Goal: Check status: Check status

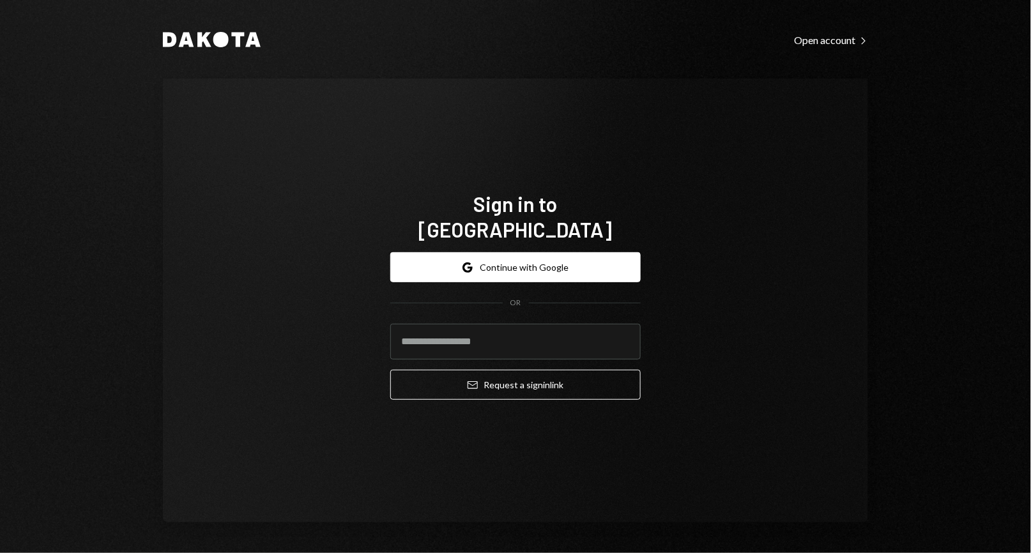
click at [170, 360] on div "Sign in to [GEOGRAPHIC_DATA] Google Continue with Google OR Email Request a sig…" at bounding box center [515, 301] width 705 height 444
click at [540, 259] on button "Google Continue with Google" at bounding box center [515, 267] width 250 height 30
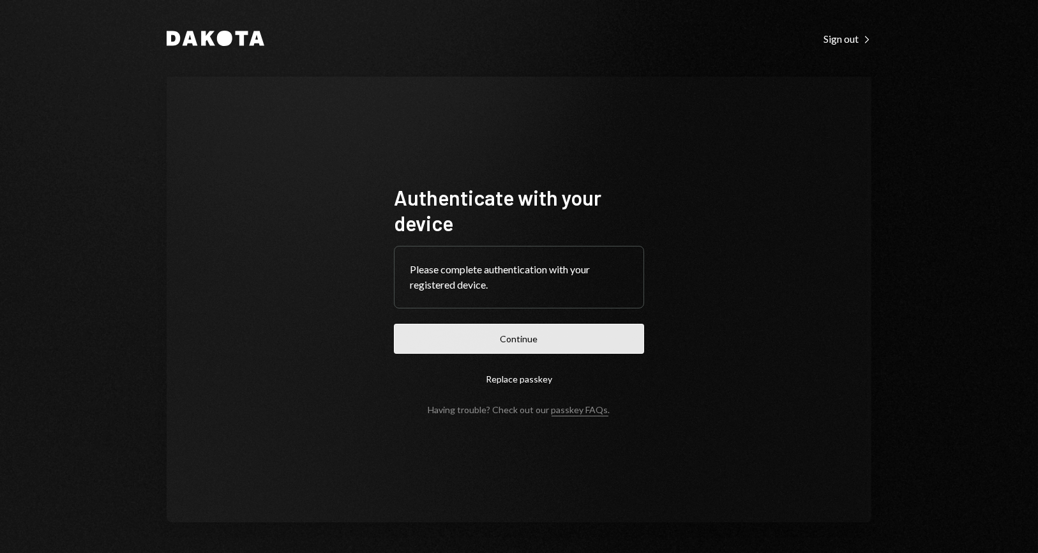
click at [511, 345] on button "Continue" at bounding box center [519, 339] width 250 height 30
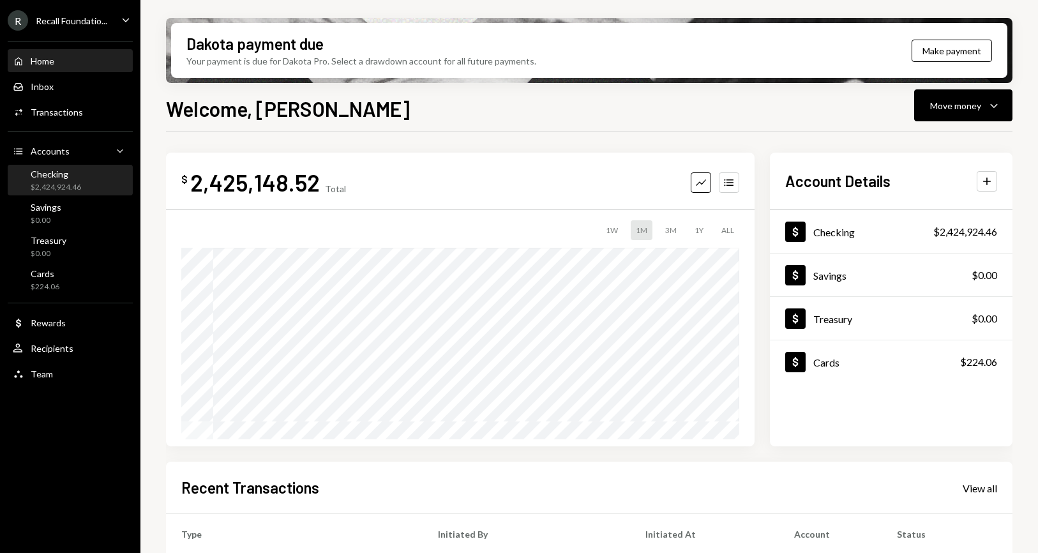
click at [89, 183] on div "Checking $2,424,924.46" at bounding box center [70, 181] width 115 height 24
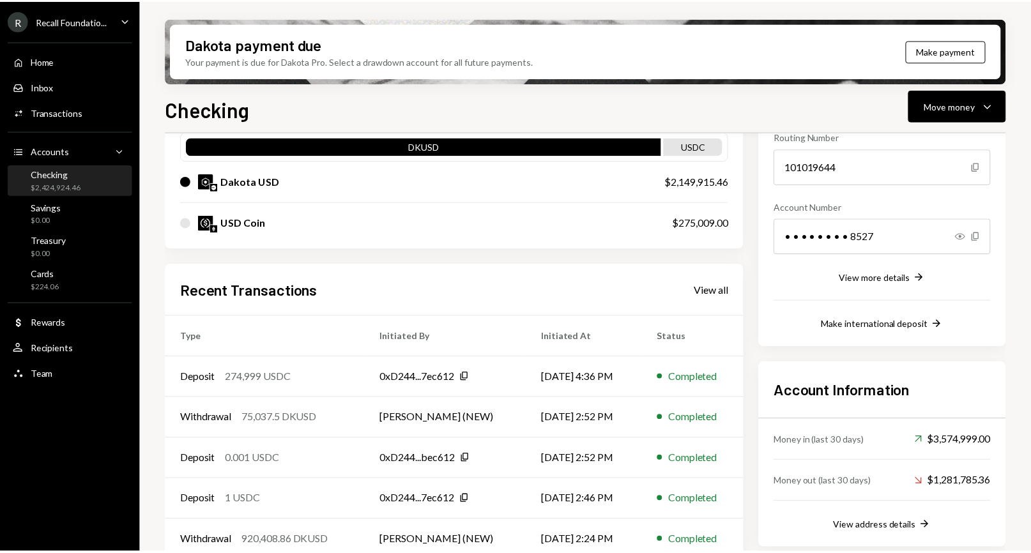
scroll to position [134, 0]
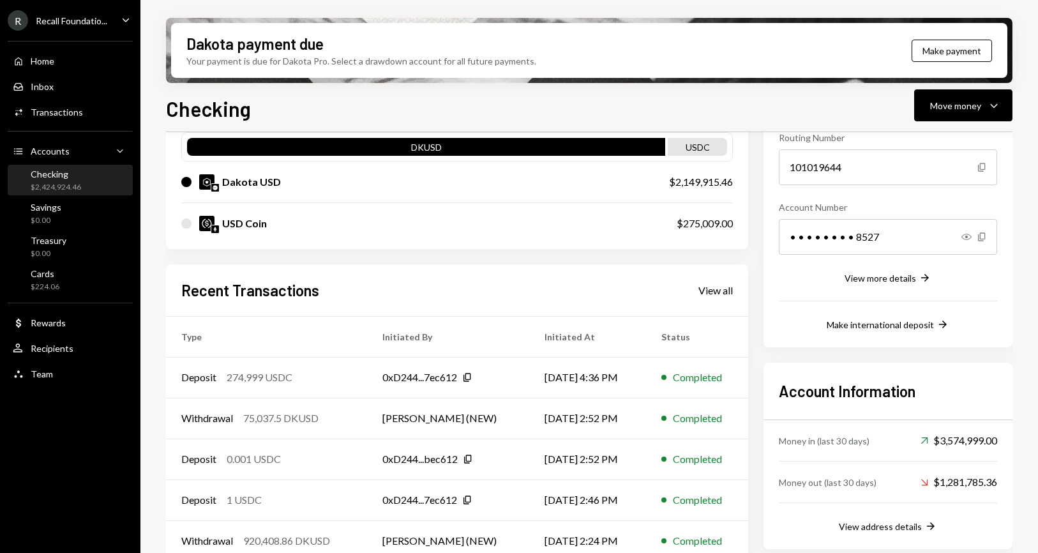
click at [567, 225] on div "USD Coin" at bounding box center [416, 223] width 470 height 15
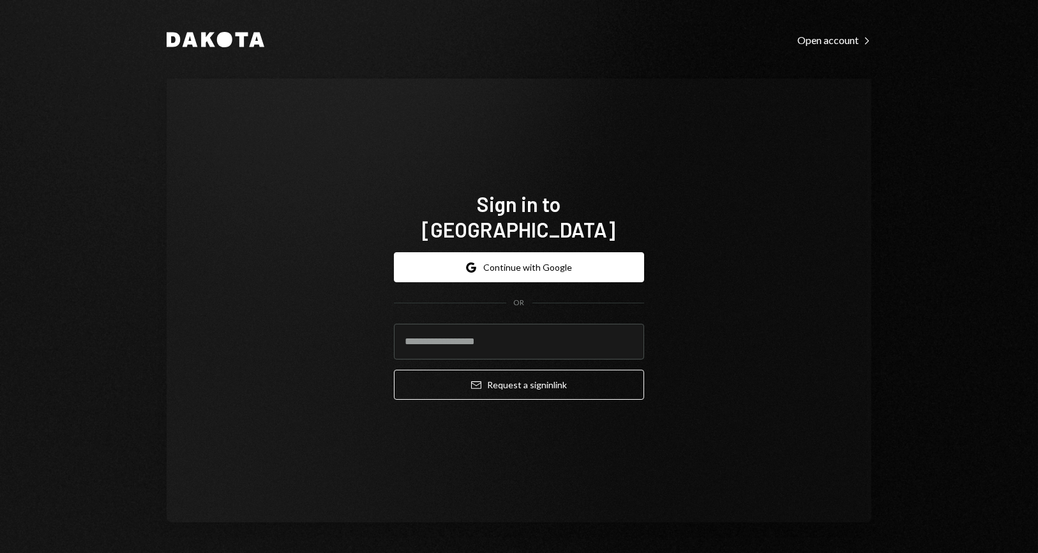
click at [938, 203] on div "Dakota Open account Right Caret Sign in to [GEOGRAPHIC_DATA] Google Continue wi…" at bounding box center [519, 276] width 1038 height 553
